Goal: Information Seeking & Learning: Learn about a topic

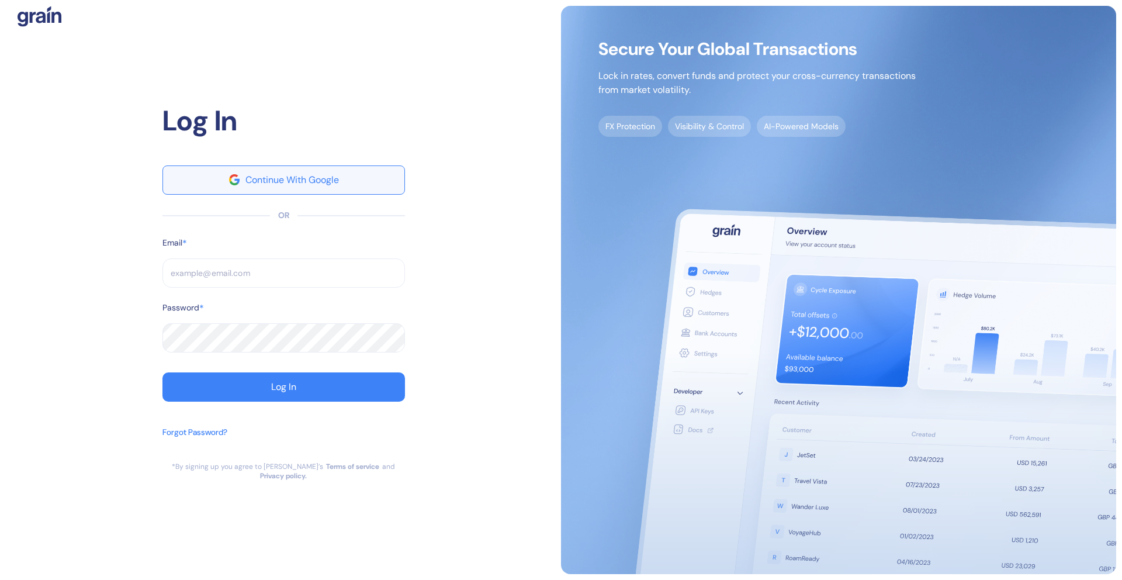
click at [262, 178] on button "Continue With Google" at bounding box center [284, 179] width 243 height 29
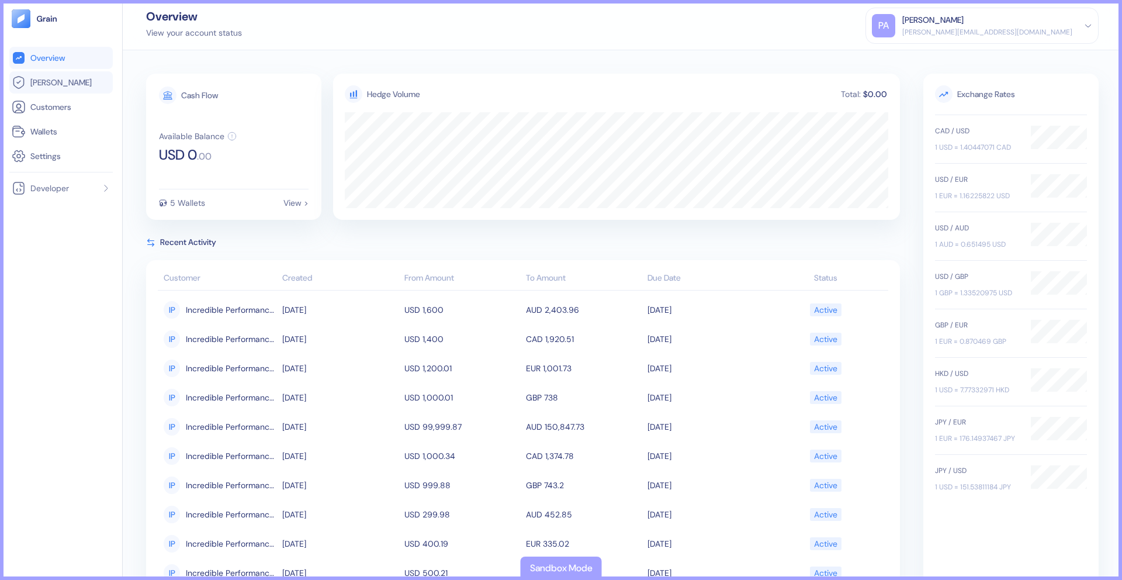
click at [46, 85] on span "Hedges" at bounding box center [60, 83] width 61 height 12
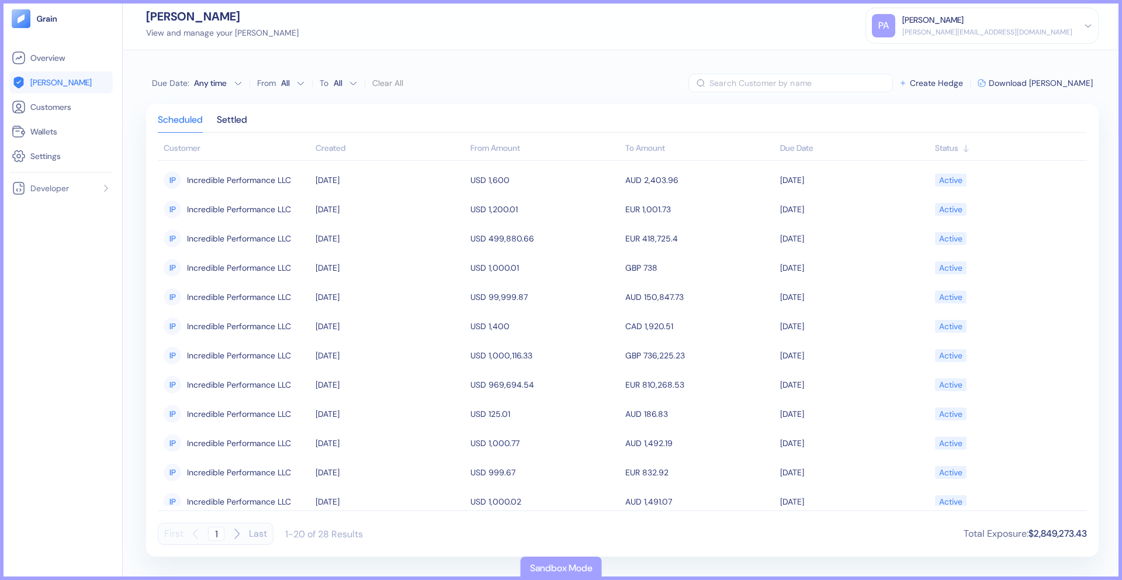
click at [237, 534] on icon "button" at bounding box center [237, 534] width 14 height 14
type input "2"
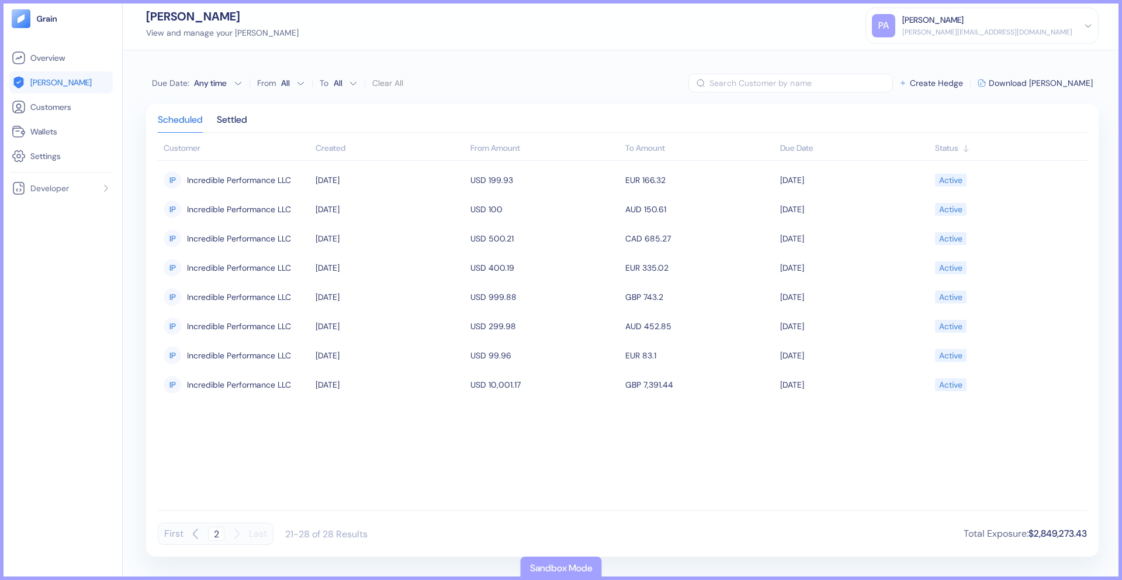
click at [197, 533] on icon "button" at bounding box center [196, 534] width 14 height 14
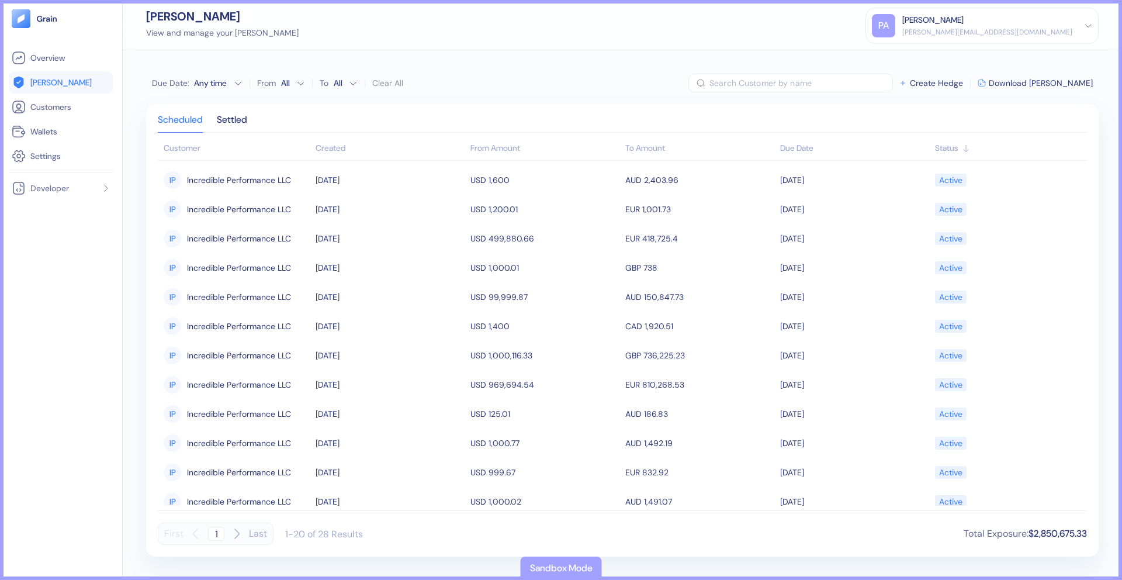
click at [234, 532] on icon "button" at bounding box center [237, 534] width 14 height 14
type input "2"
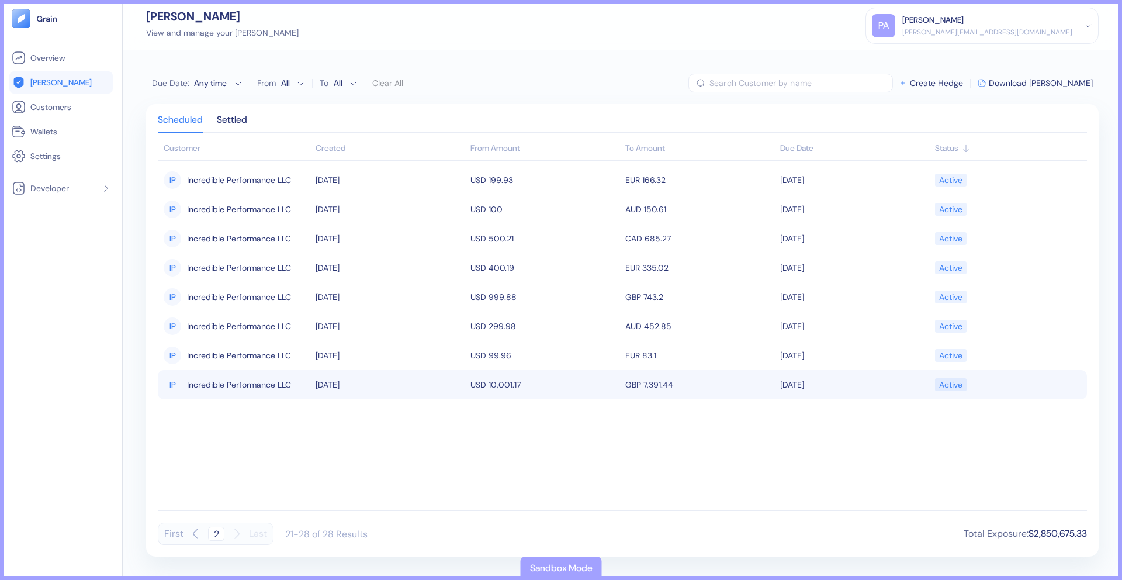
click at [227, 391] on span "Incredible Performance LLC" at bounding box center [239, 385] width 104 height 20
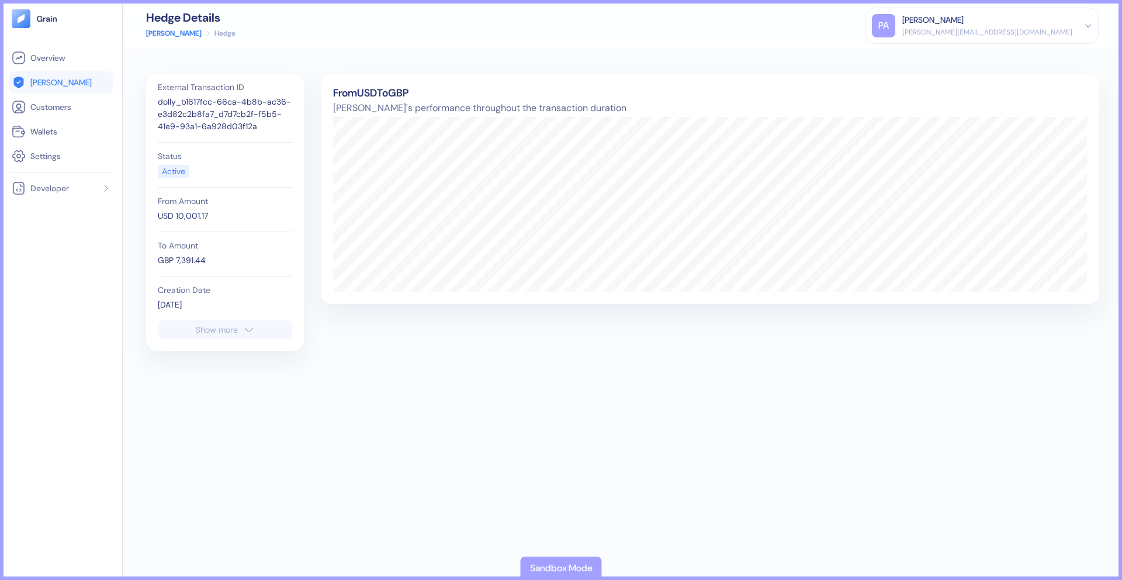
click at [247, 322] on button "Show more" at bounding box center [225, 329] width 134 height 19
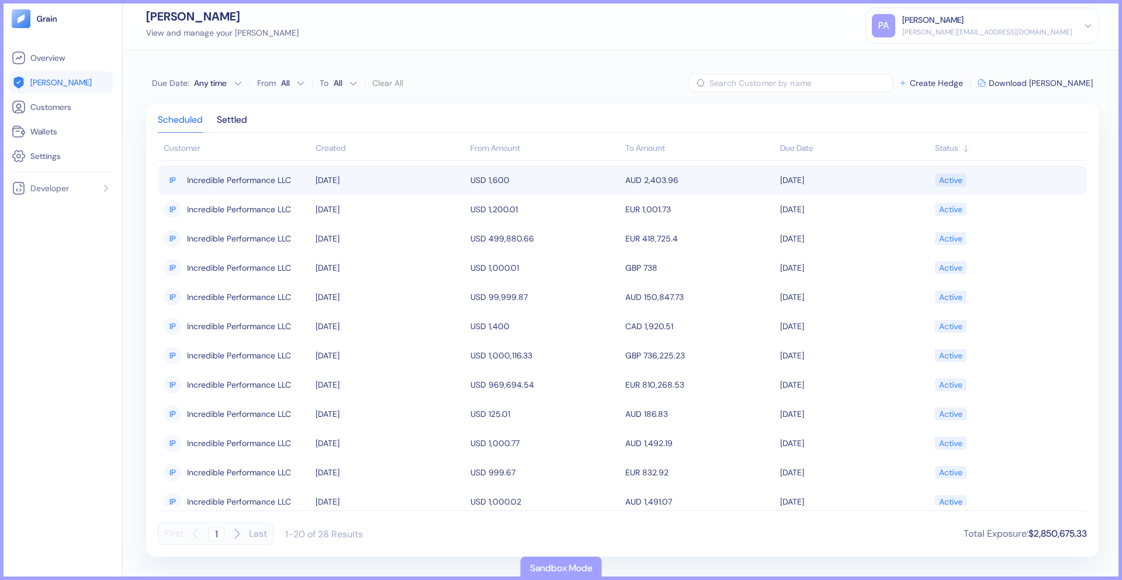
click at [236, 179] on span "Incredible Performance LLC" at bounding box center [239, 180] width 104 height 20
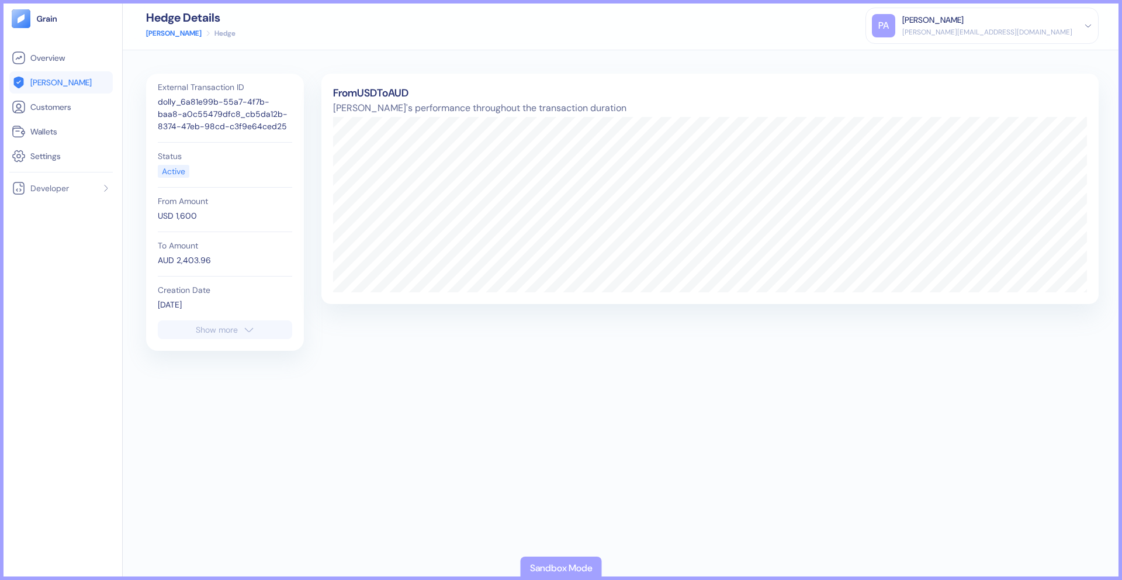
click at [177, 170] on div "Active" at bounding box center [173, 171] width 23 height 12
click at [66, 87] on link "[PERSON_NAME]" at bounding box center [61, 82] width 99 height 14
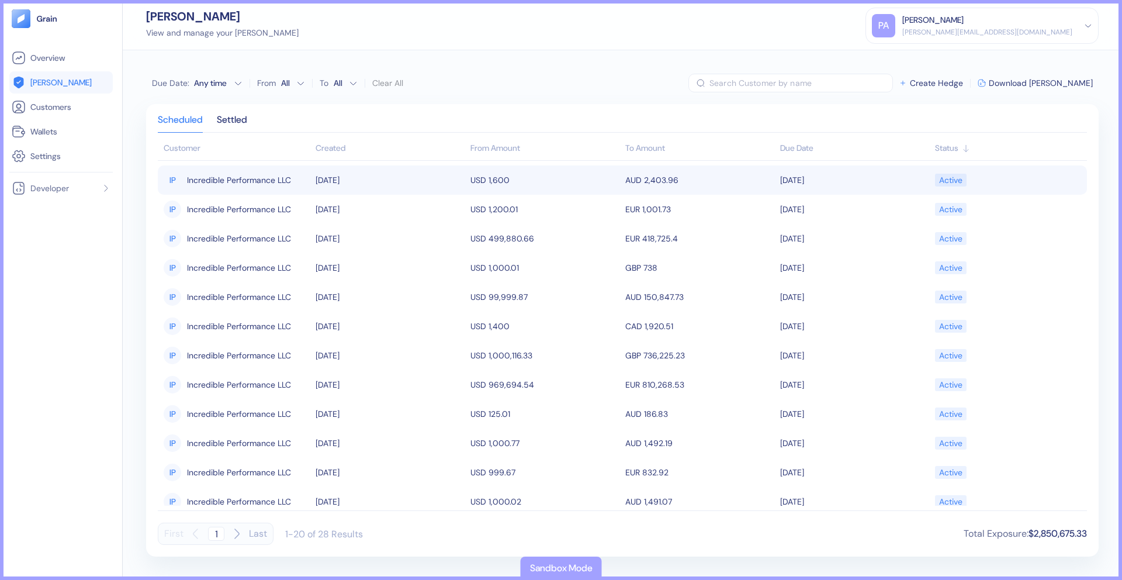
click at [897, 180] on td "[DATE]" at bounding box center [855, 179] width 155 height 29
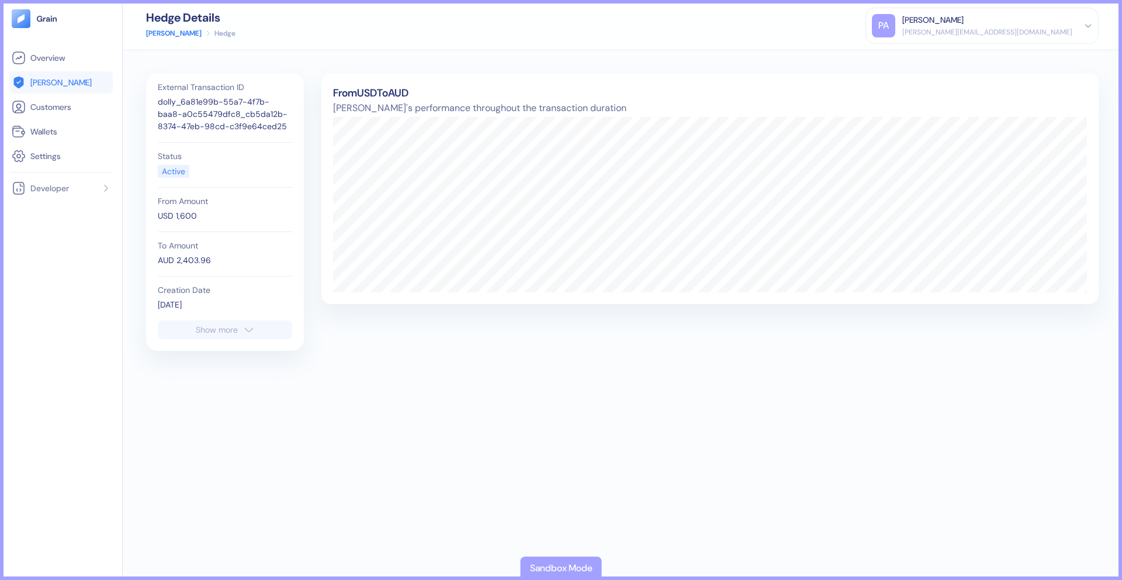
click at [212, 326] on div "Show more" at bounding box center [217, 330] width 42 height 8
click at [242, 462] on icon "button" at bounding box center [247, 463] width 12 height 14
click at [71, 85] on link "[PERSON_NAME]" at bounding box center [61, 82] width 99 height 14
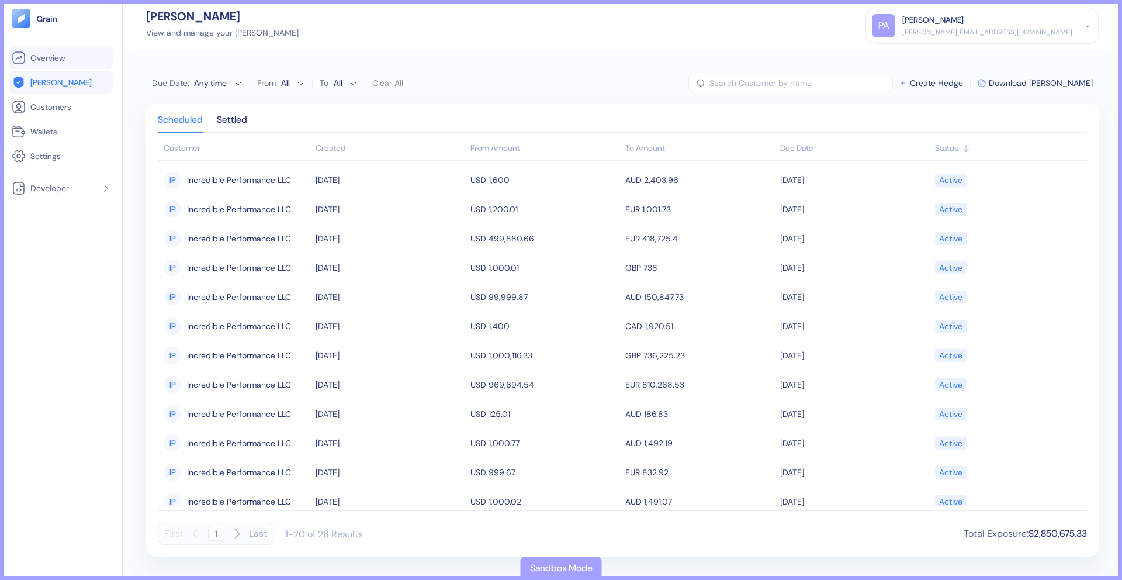
click at [72, 53] on link "Overview" at bounding box center [61, 58] width 99 height 14
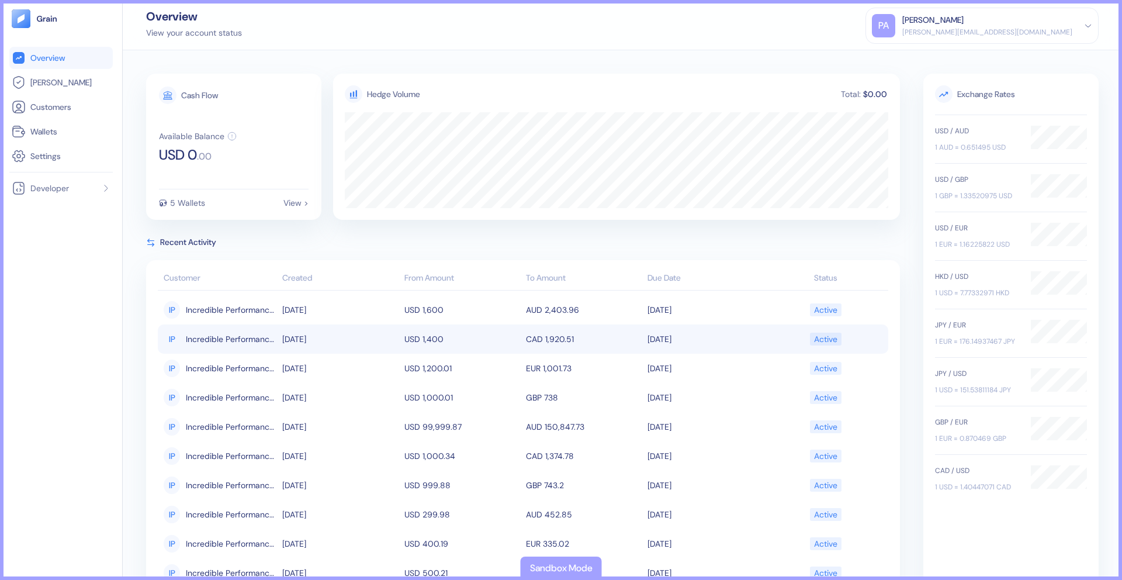
scroll to position [47, 0]
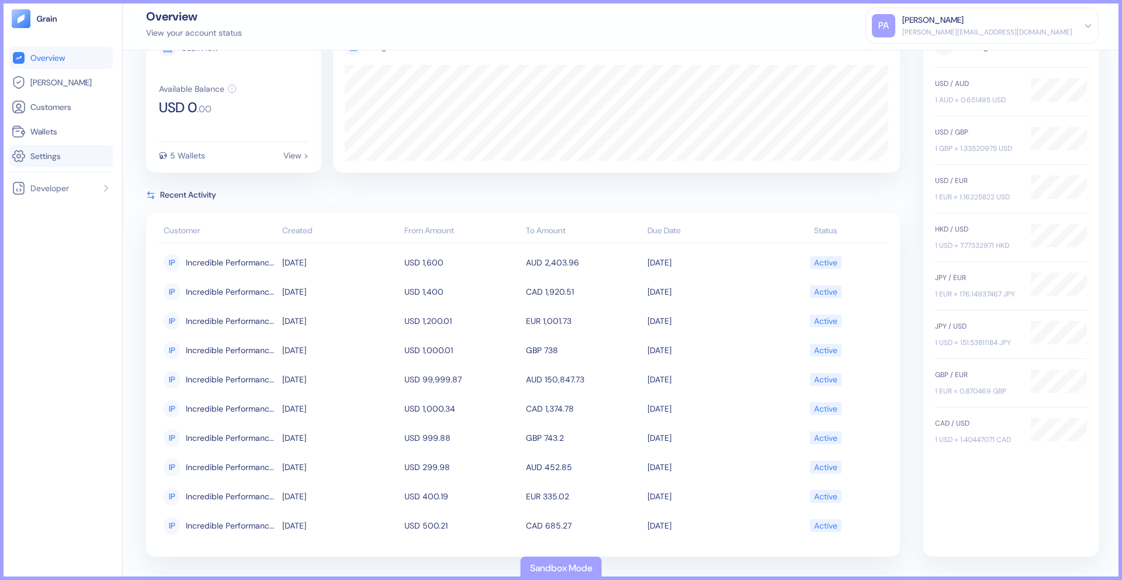
click at [75, 161] on link "Settings" at bounding box center [61, 156] width 99 height 14
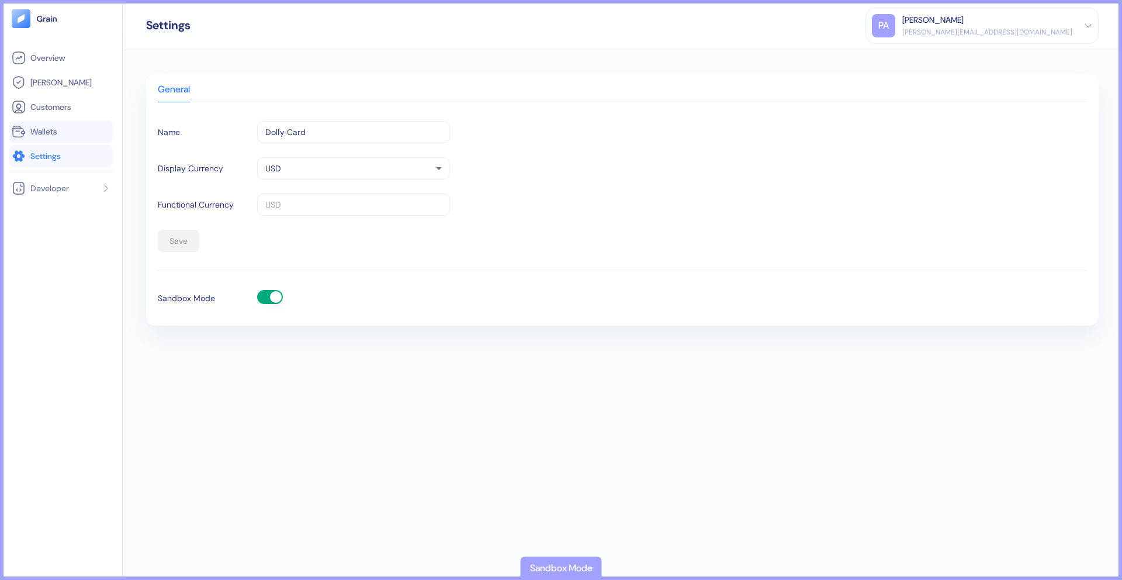
click at [49, 125] on link "Wallets" at bounding box center [61, 132] width 99 height 14
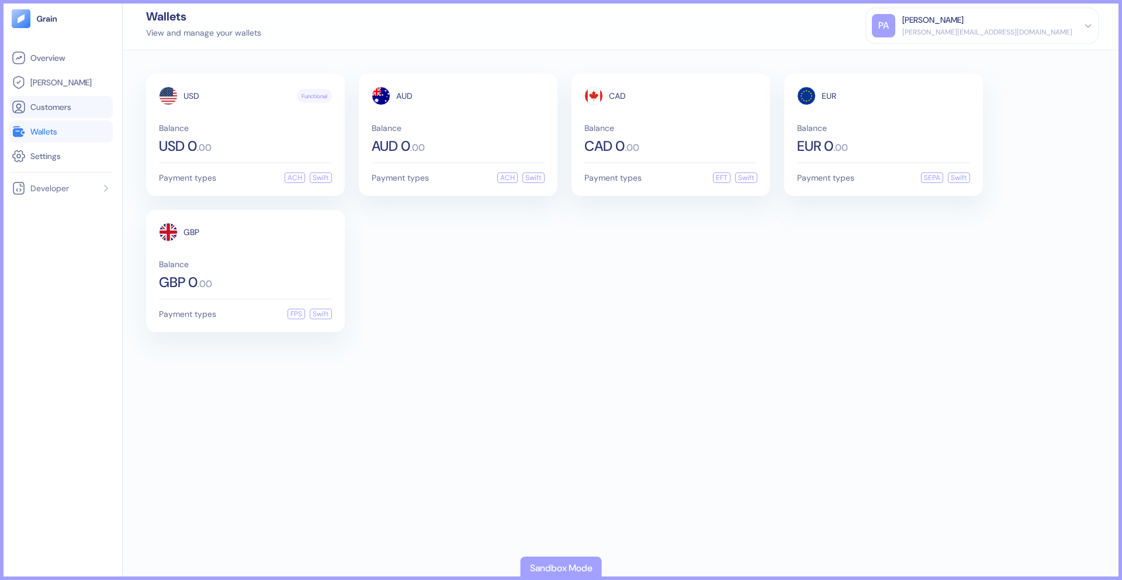
click at [59, 109] on span "Customers" at bounding box center [50, 107] width 41 height 12
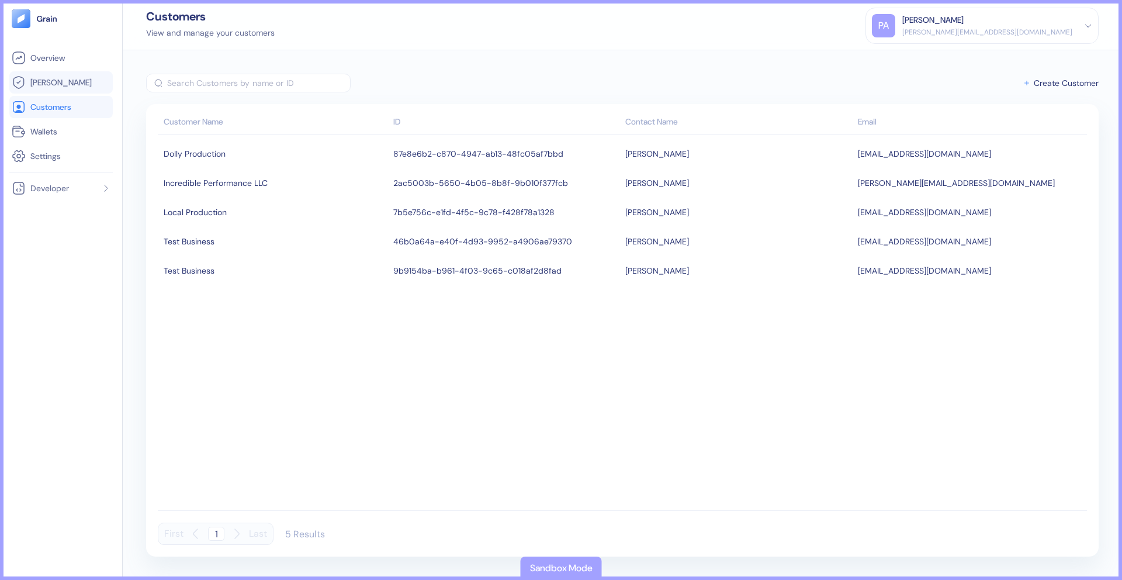
click at [67, 81] on link "[PERSON_NAME]" at bounding box center [61, 82] width 99 height 14
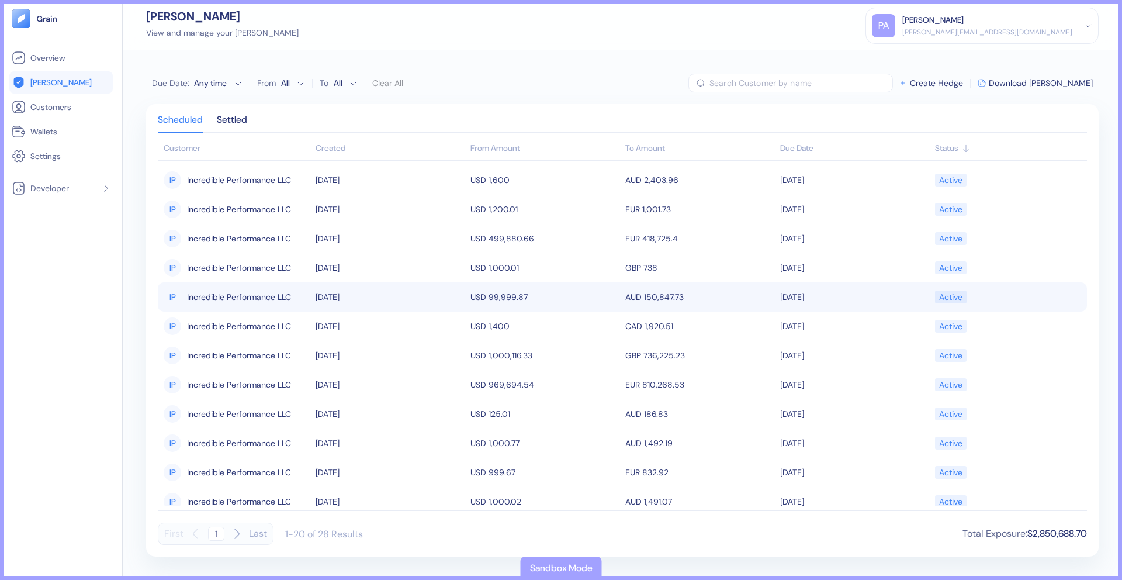
click at [233, 302] on span "Incredible Performance LLC" at bounding box center [239, 297] width 104 height 20
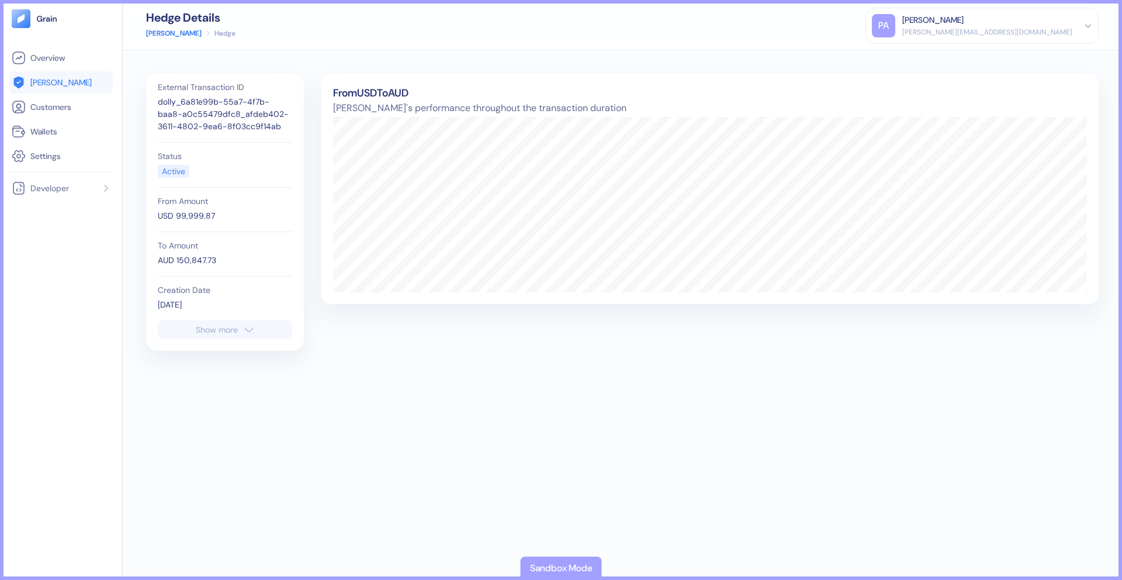
click at [229, 322] on button "Show more" at bounding box center [225, 329] width 134 height 19
click at [64, 82] on link "[PERSON_NAME]" at bounding box center [61, 82] width 99 height 14
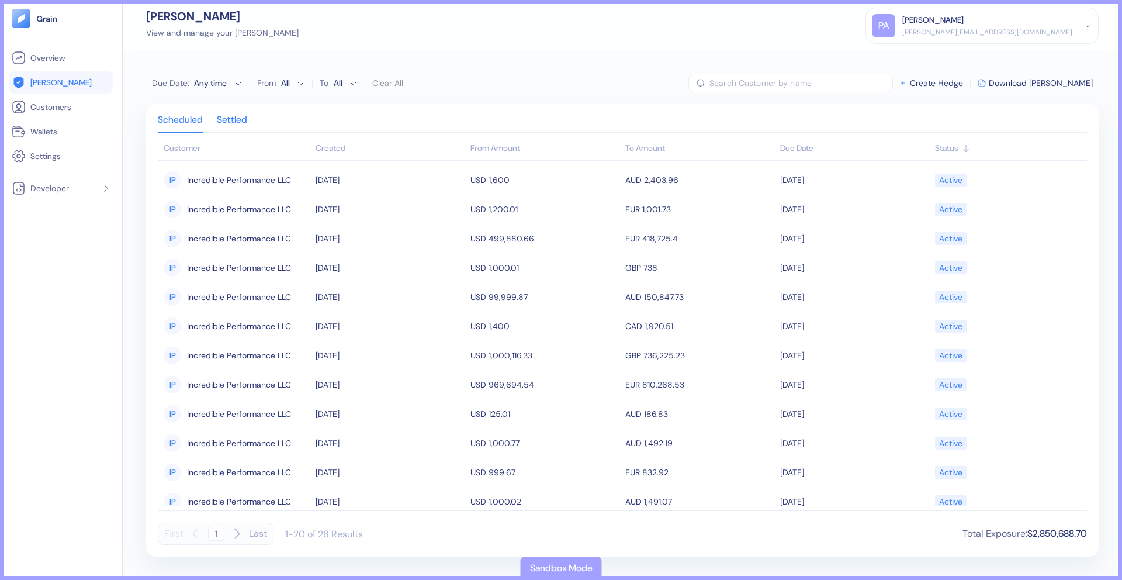
click at [242, 125] on div "Settled" at bounding box center [232, 124] width 30 height 16
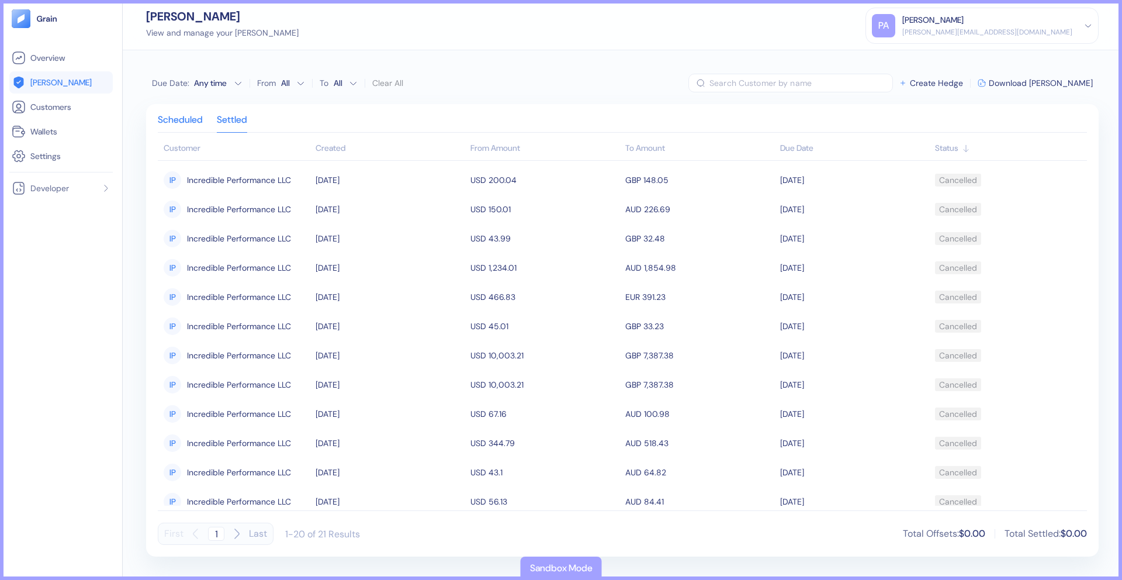
click at [185, 123] on div "Scheduled" at bounding box center [180, 124] width 45 height 16
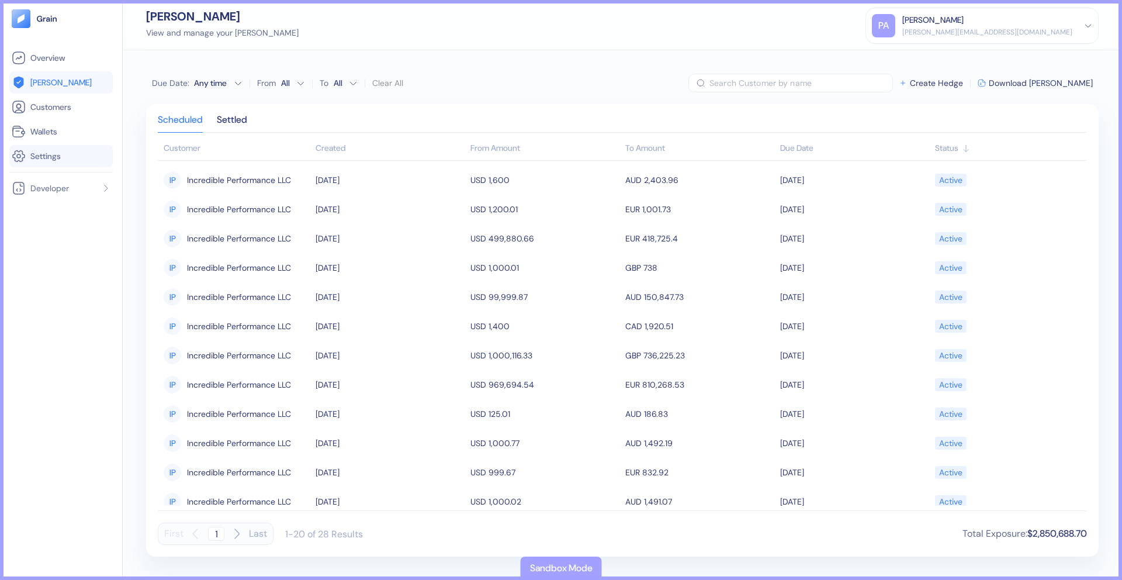
click at [61, 150] on span "Settings" at bounding box center [45, 156] width 30 height 12
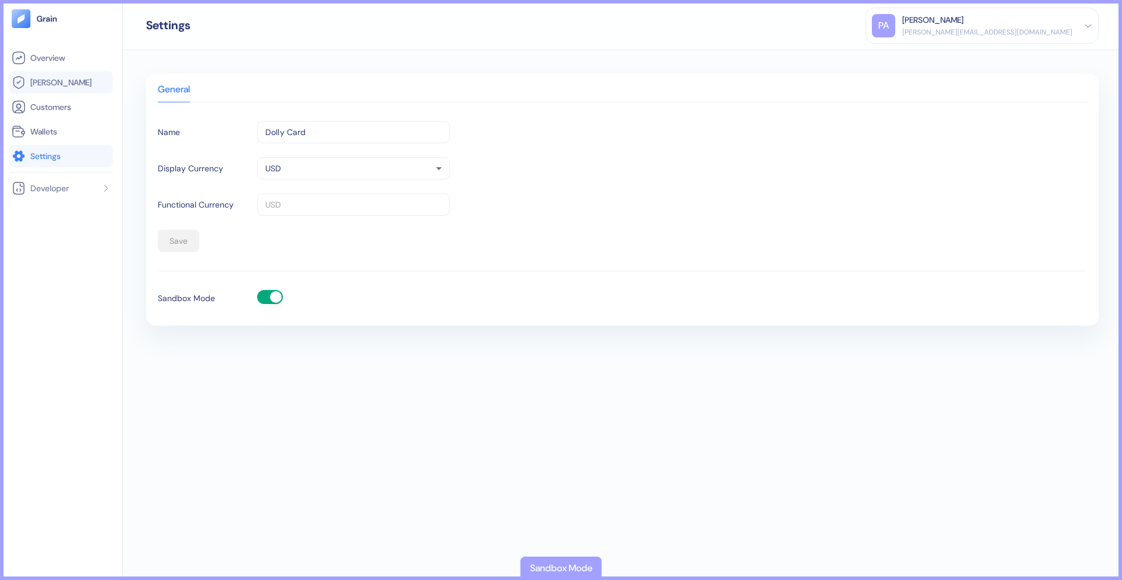
click at [41, 87] on span "[PERSON_NAME]" at bounding box center [60, 83] width 61 height 12
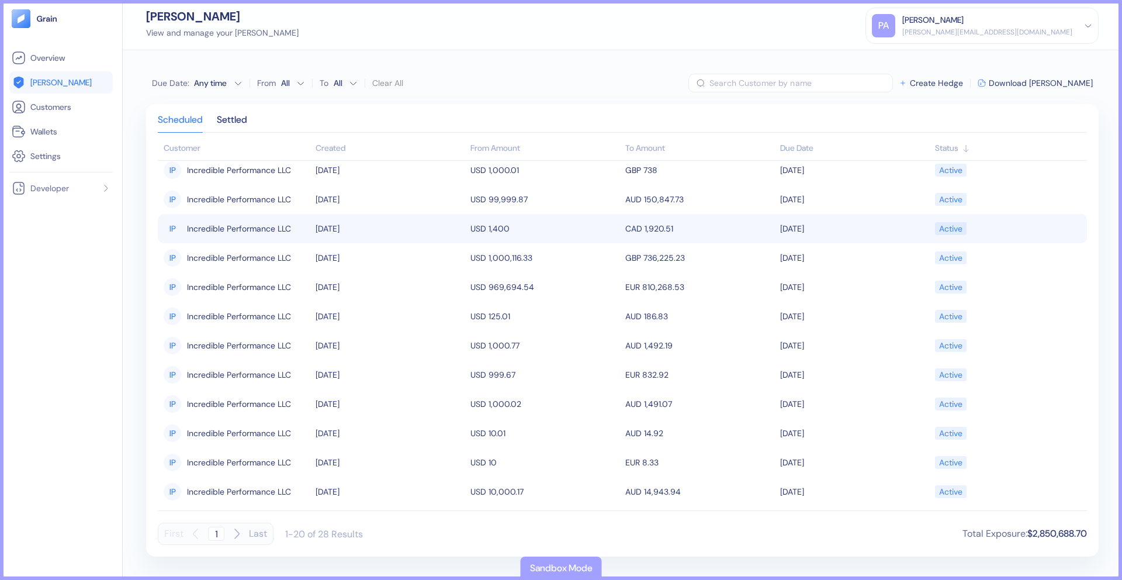
scroll to position [102, 0]
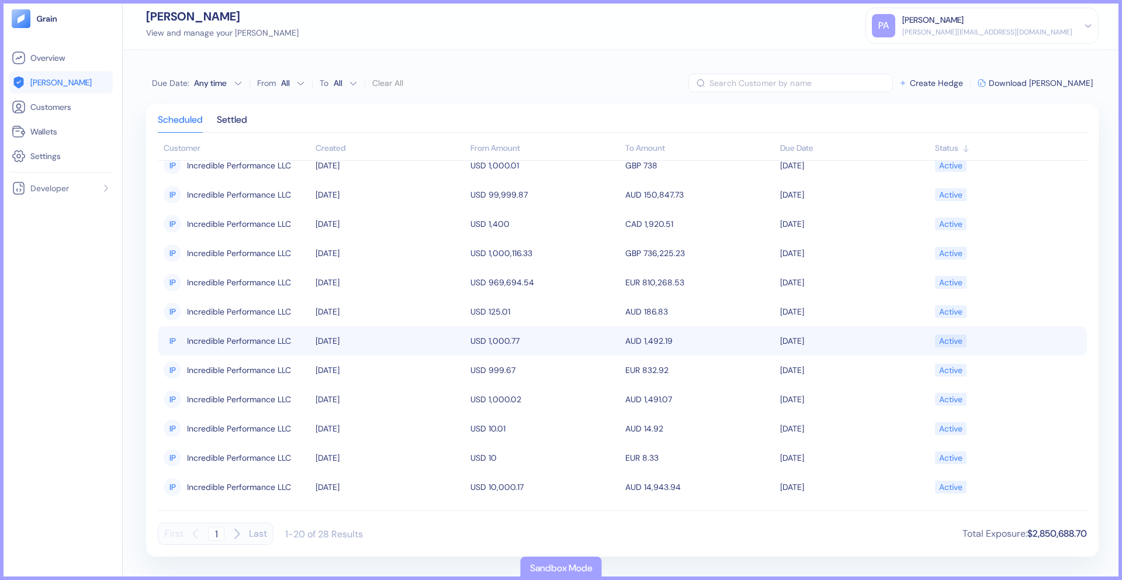
click at [314, 346] on td "[DATE]" at bounding box center [390, 340] width 155 height 29
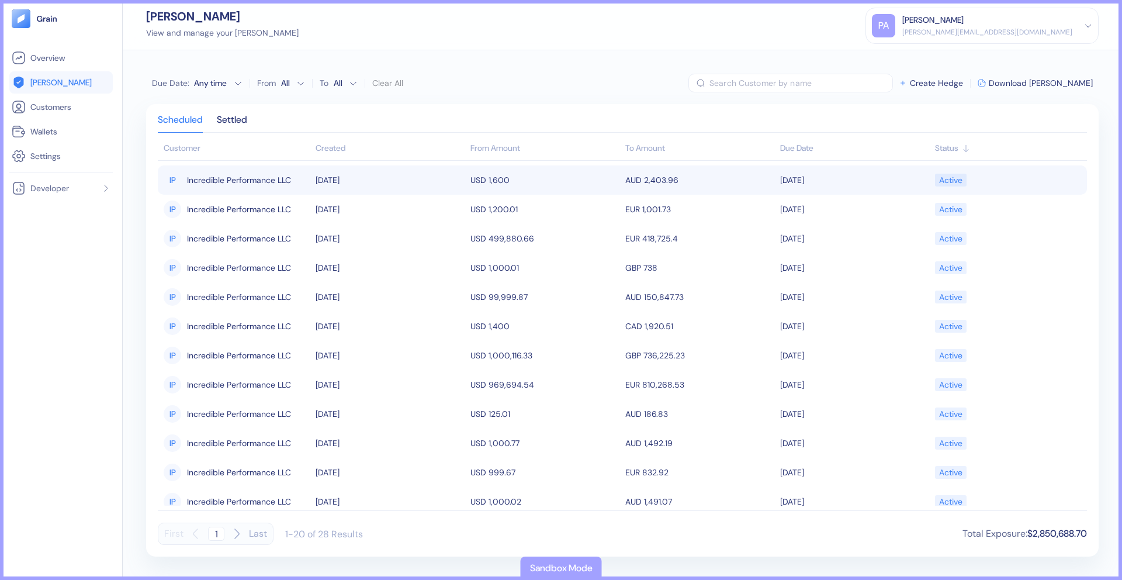
drag, startPoint x: 399, startPoint y: 184, endPoint x: 363, endPoint y: 185, distance: 36.3
click at [363, 185] on td "[DATE]" at bounding box center [390, 179] width 155 height 29
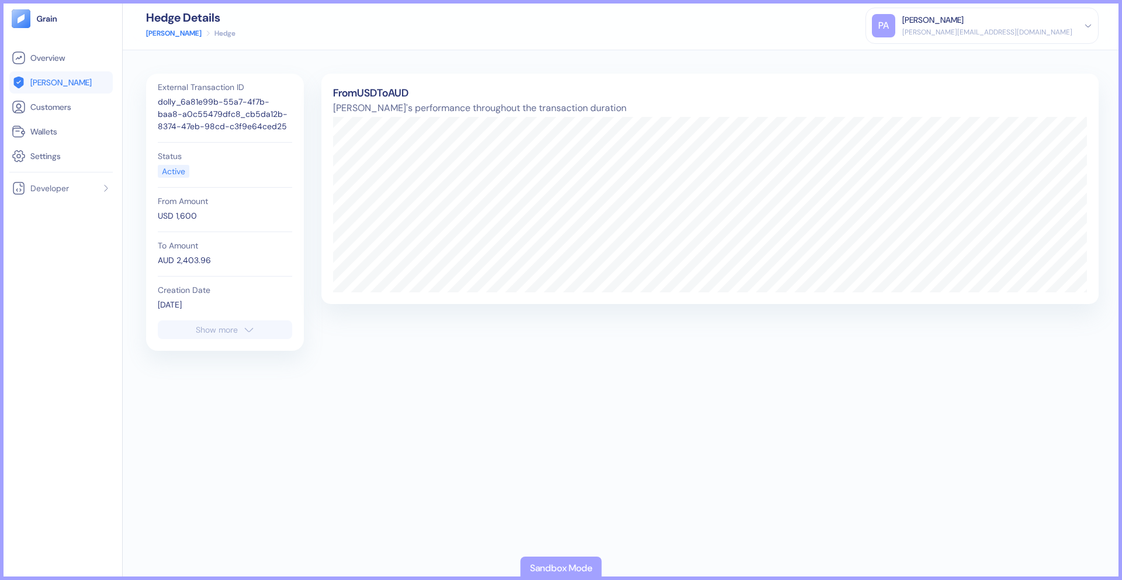
click at [169, 169] on div "Active" at bounding box center [173, 171] width 23 height 12
click at [183, 169] on div "Active" at bounding box center [173, 171] width 23 height 12
click at [194, 169] on div "Active" at bounding box center [225, 171] width 134 height 13
click at [183, 171] on div "Active" at bounding box center [173, 171] width 23 height 12
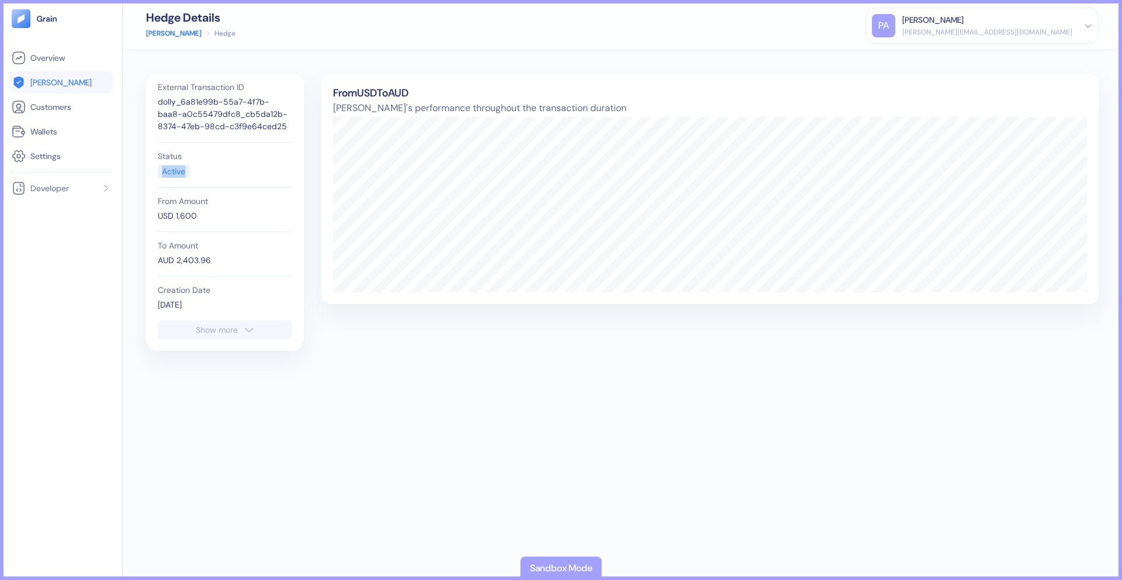
click at [183, 171] on div "Active" at bounding box center [173, 171] width 23 height 12
click at [1082, 29] on div "PA Parker Andrews parker@dollycard.com" at bounding box center [982, 25] width 220 height 23
click at [1082, 28] on div "PA Parker Andrews parker@dollycard.com" at bounding box center [982, 25] width 220 height 23
click at [197, 326] on div "Show more" at bounding box center [217, 330] width 42 height 8
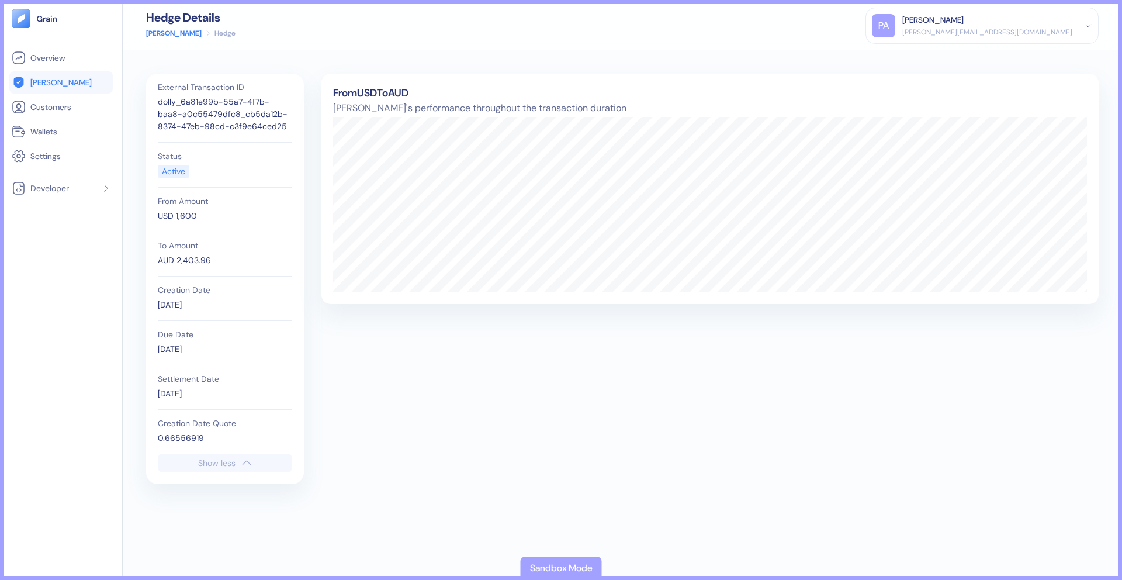
click at [254, 455] on button "Show less" at bounding box center [225, 463] width 134 height 19
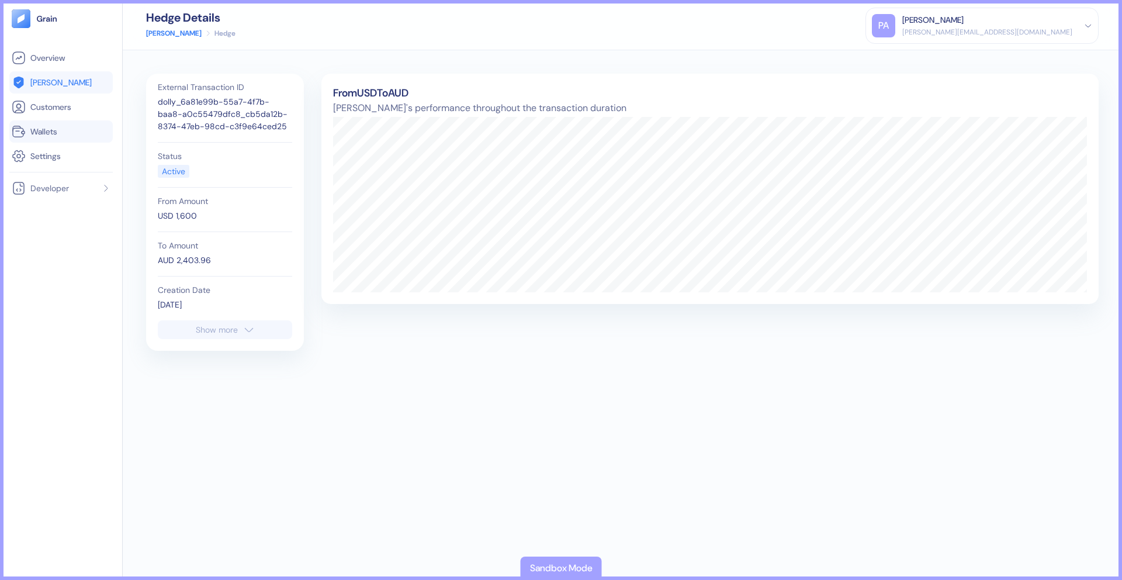
click at [68, 128] on link "Wallets" at bounding box center [61, 132] width 99 height 14
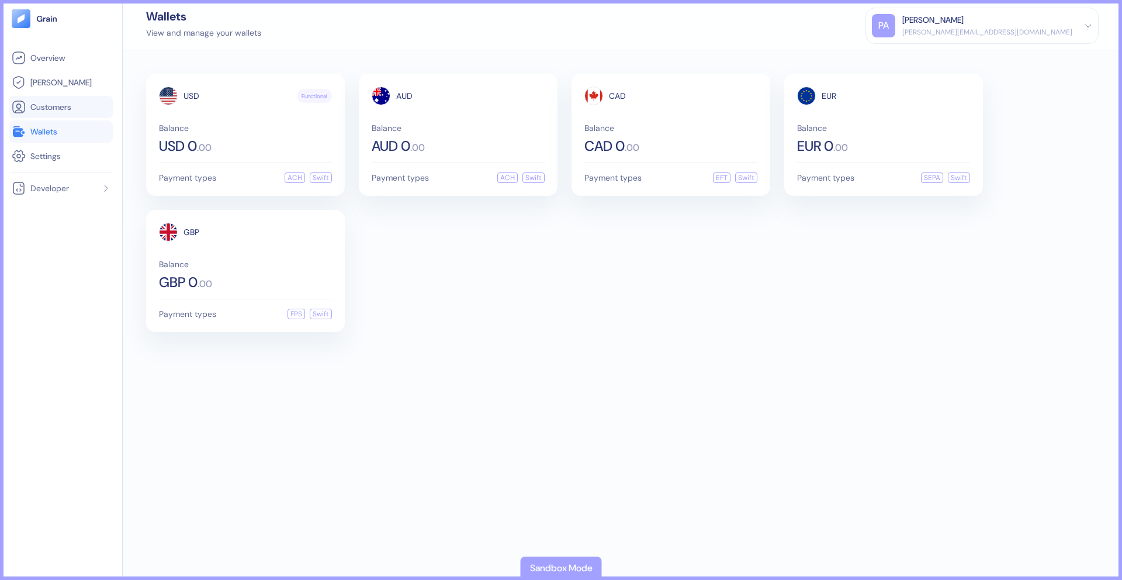
click at [73, 109] on link "Customers" at bounding box center [61, 107] width 99 height 14
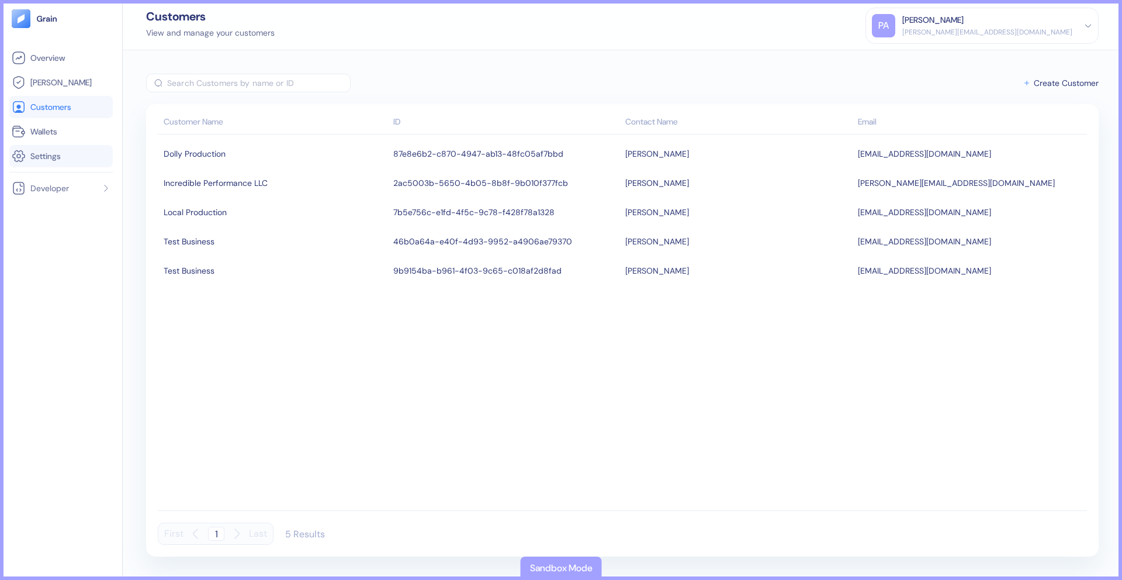
click at [71, 157] on link "Settings" at bounding box center [61, 156] width 99 height 14
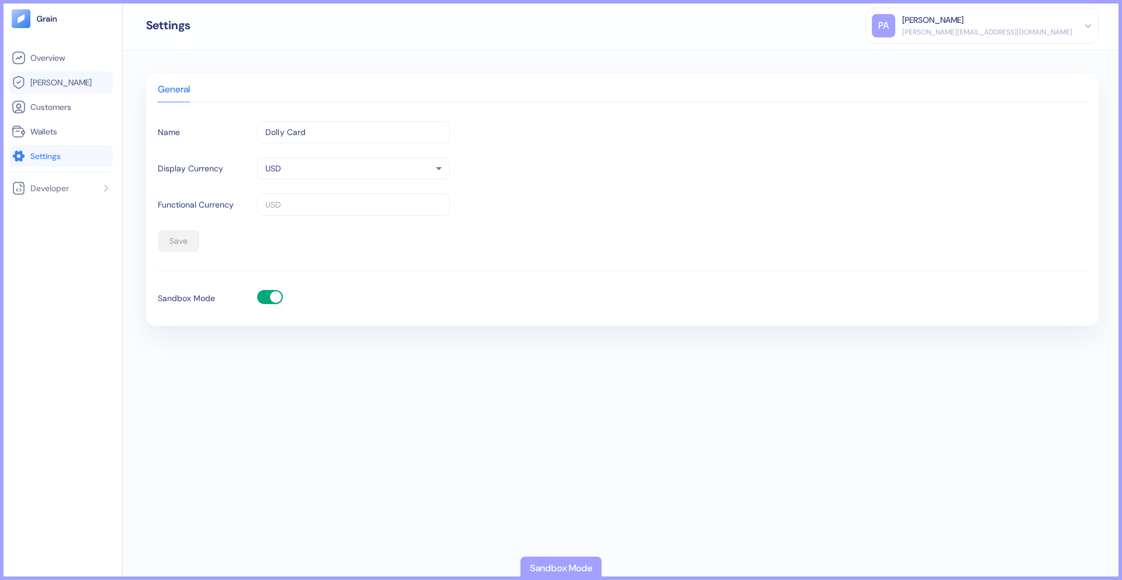
click at [70, 90] on li "[PERSON_NAME]" at bounding box center [60, 82] width 103 height 22
click at [47, 87] on span "[PERSON_NAME]" at bounding box center [60, 83] width 61 height 12
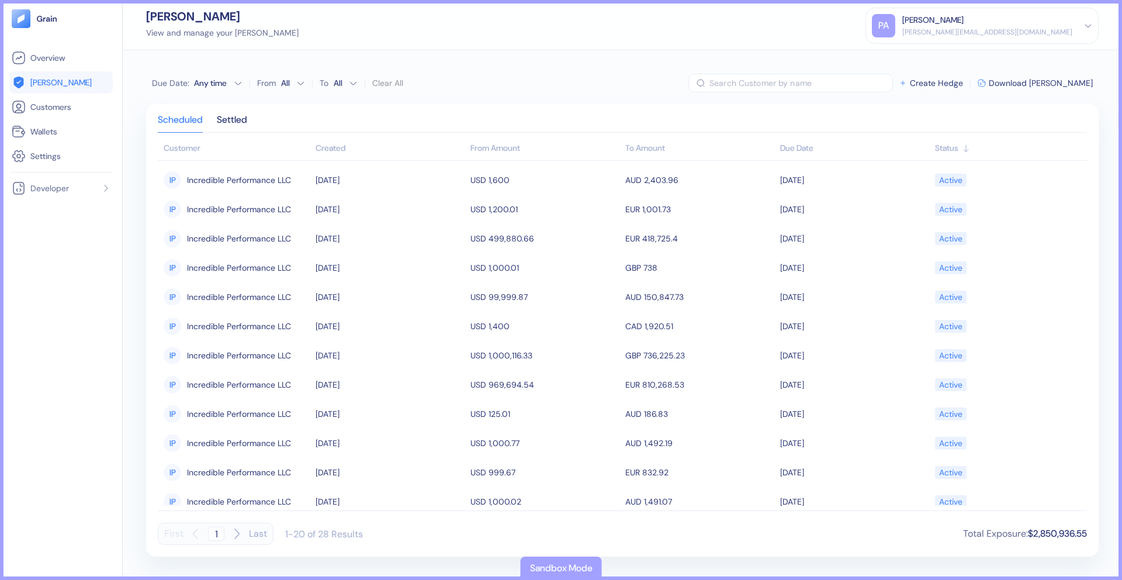
click at [322, 143] on div "Created" at bounding box center [390, 148] width 149 height 12
click at [343, 148] on div "Created" at bounding box center [390, 148] width 149 height 12
click at [65, 102] on span "Customers" at bounding box center [50, 107] width 41 height 12
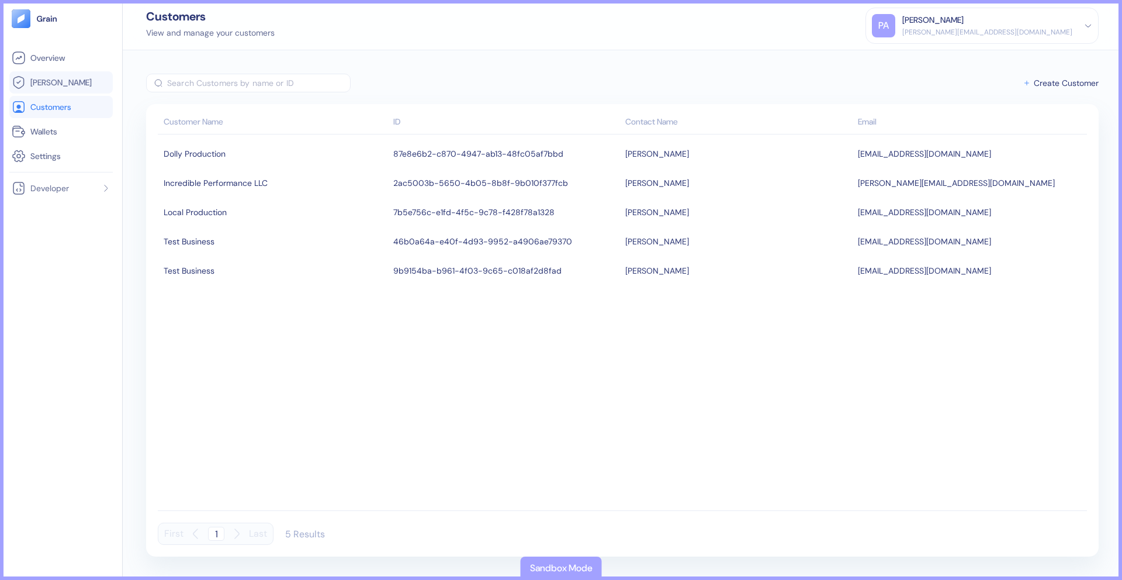
click at [49, 72] on li "[PERSON_NAME]" at bounding box center [60, 82] width 103 height 22
click at [50, 78] on span "[PERSON_NAME]" at bounding box center [60, 83] width 61 height 12
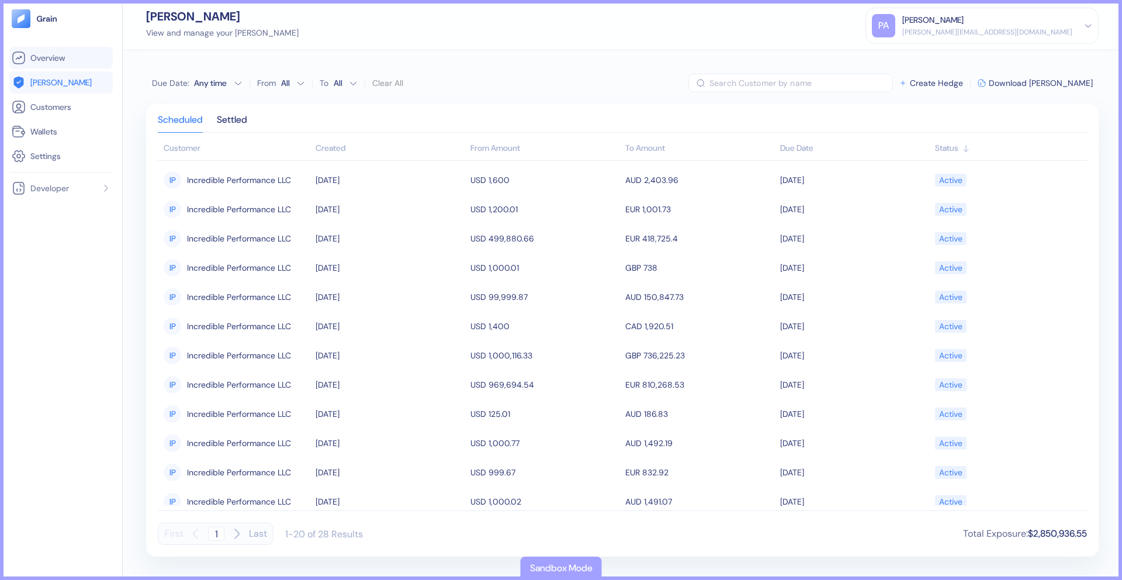
click at [77, 54] on link "Overview" at bounding box center [61, 58] width 99 height 14
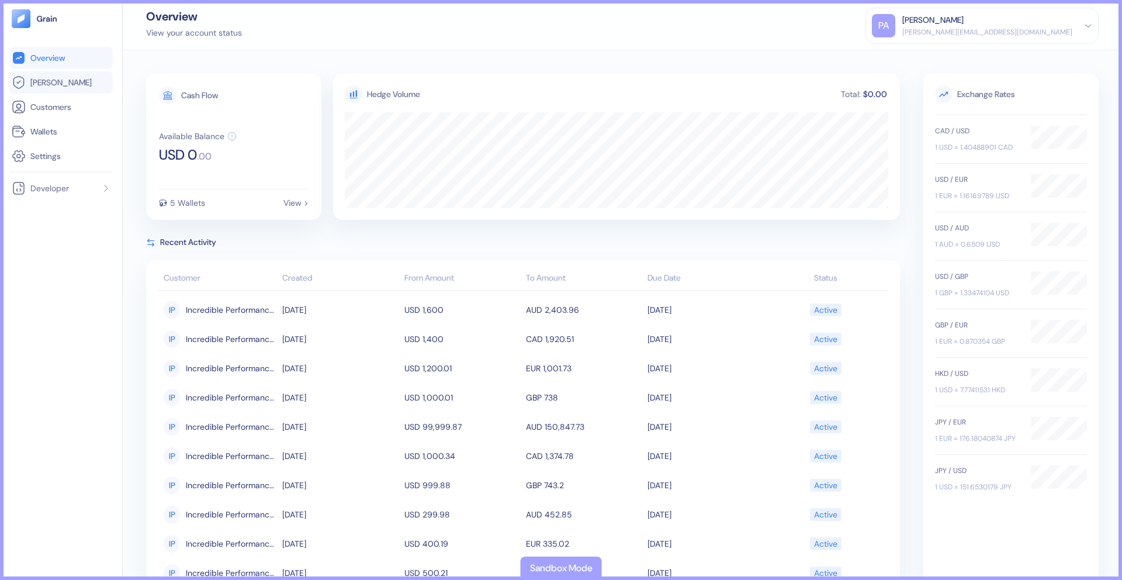
click at [36, 85] on span "[PERSON_NAME]" at bounding box center [60, 83] width 61 height 12
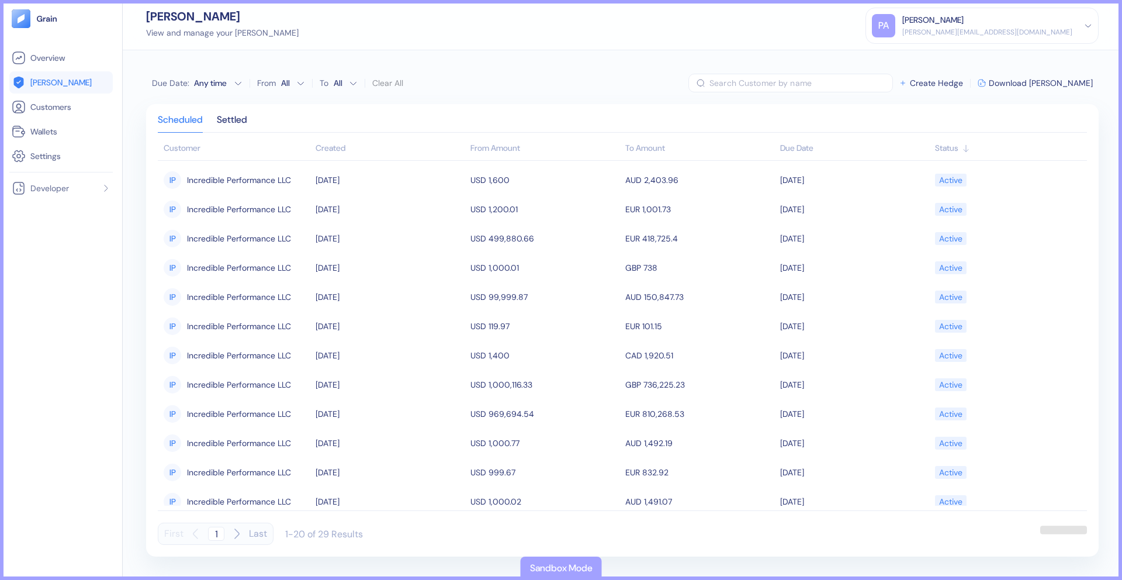
click at [337, 145] on div "Created" at bounding box center [390, 148] width 149 height 12
click at [337, 147] on div "Created" at bounding box center [390, 148] width 149 height 12
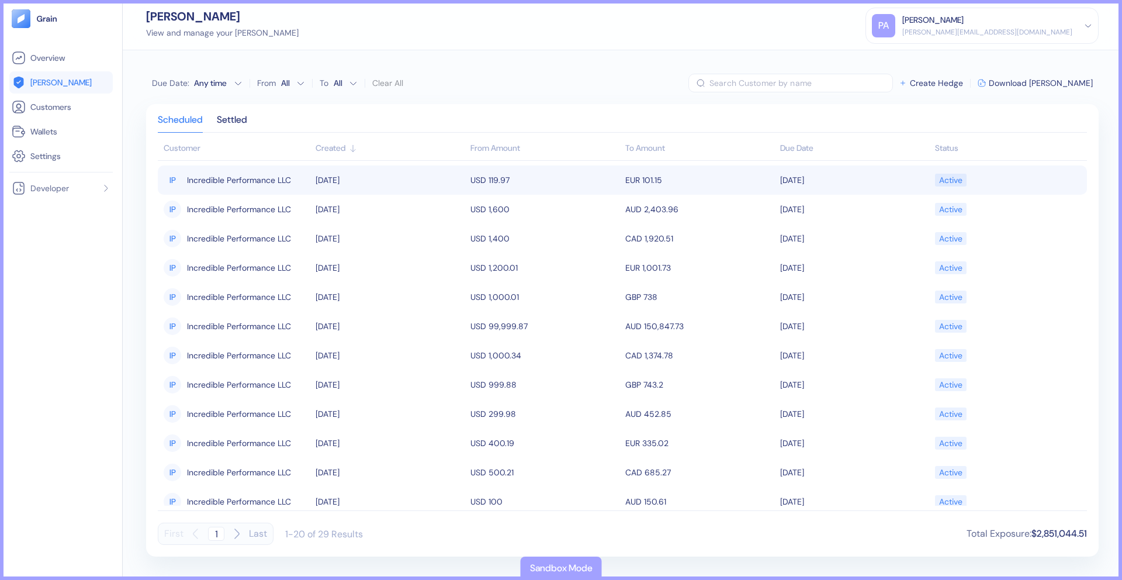
click at [244, 178] on span "Incredible Performance LLC" at bounding box center [239, 180] width 104 height 20
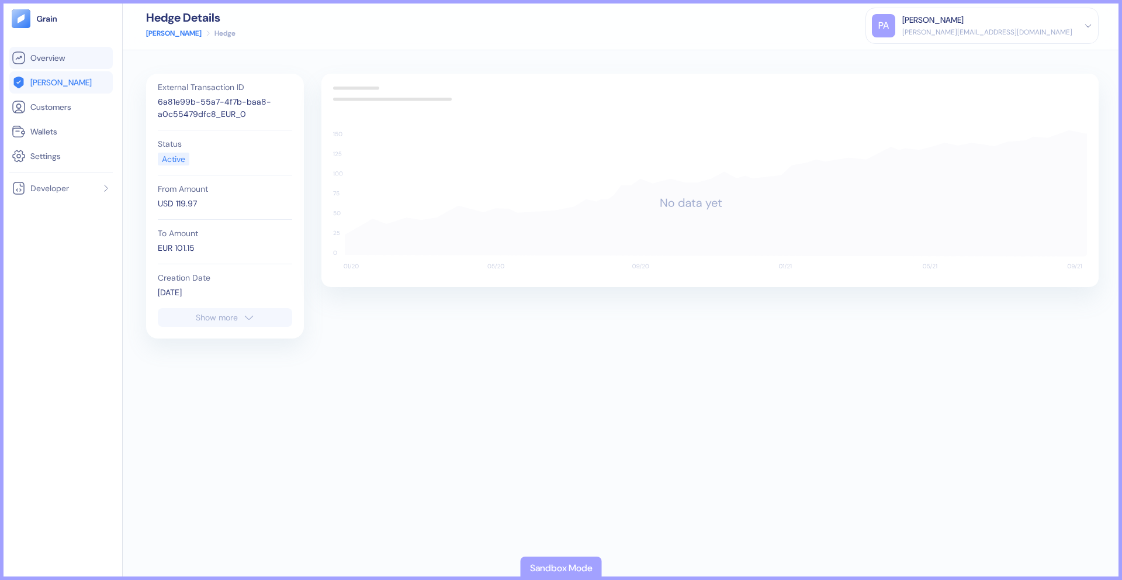
click at [65, 58] on span "Overview" at bounding box center [47, 58] width 34 height 12
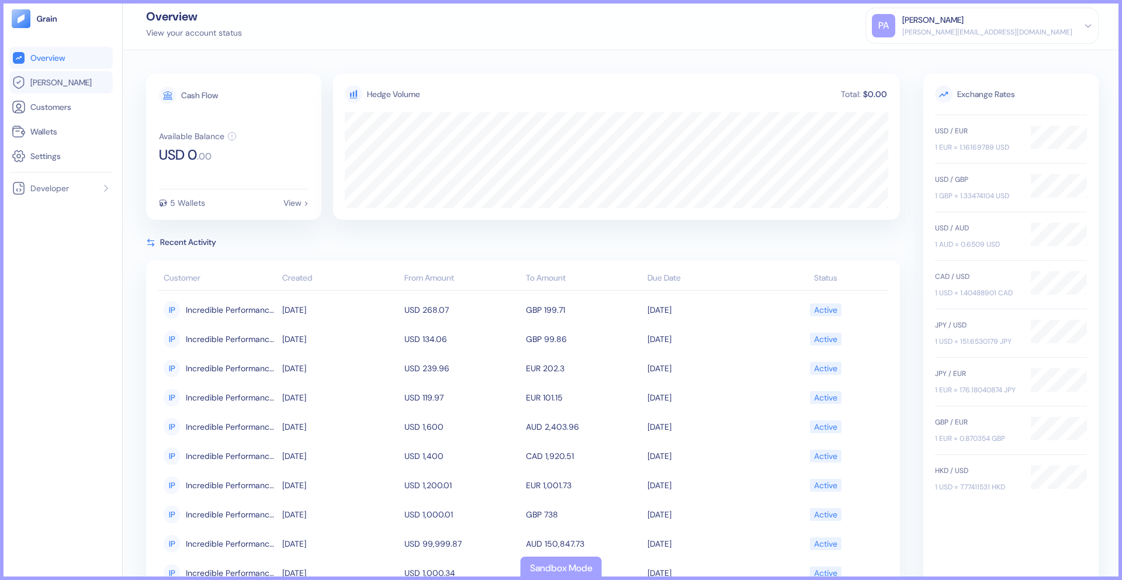
click at [45, 87] on span "Hedges" at bounding box center [60, 83] width 61 height 12
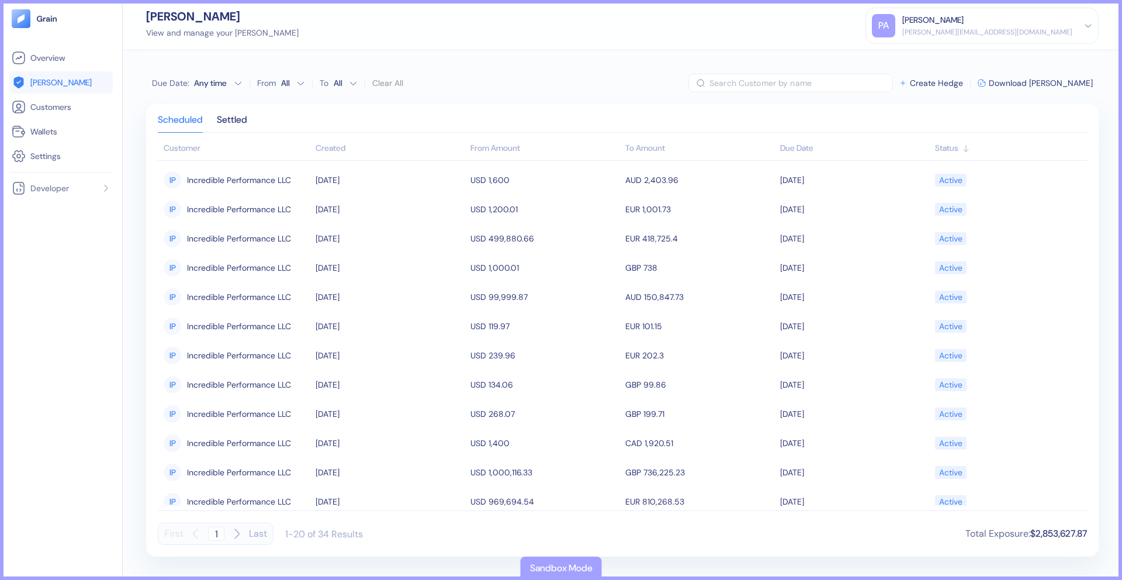
click at [347, 152] on div "Created" at bounding box center [390, 148] width 149 height 12
click at [347, 151] on div "Created" at bounding box center [390, 148] width 149 height 12
